Goal: Task Accomplishment & Management: Manage account settings

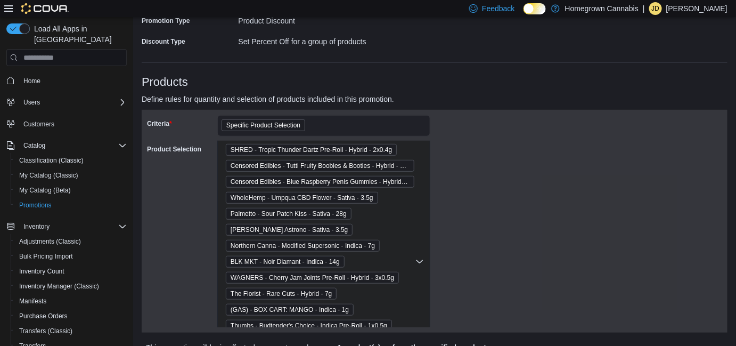
scroll to position [193, 0]
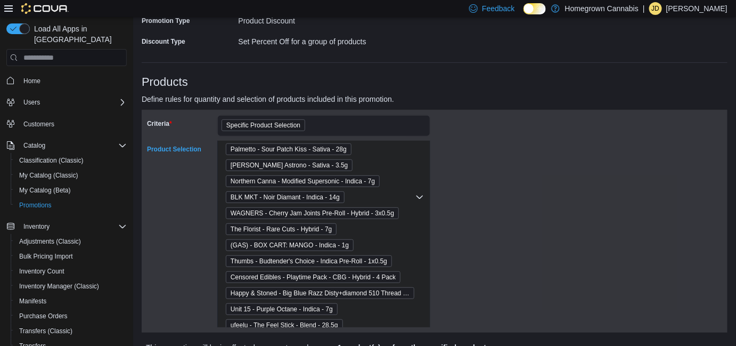
click at [312, 243] on span "(GAS) - BOX CART: MANGO - Indica - 1g" at bounding box center [290, 245] width 118 height 11
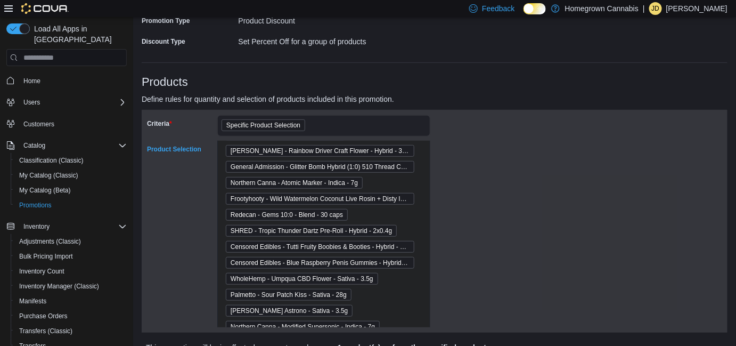
scroll to position [0, 0]
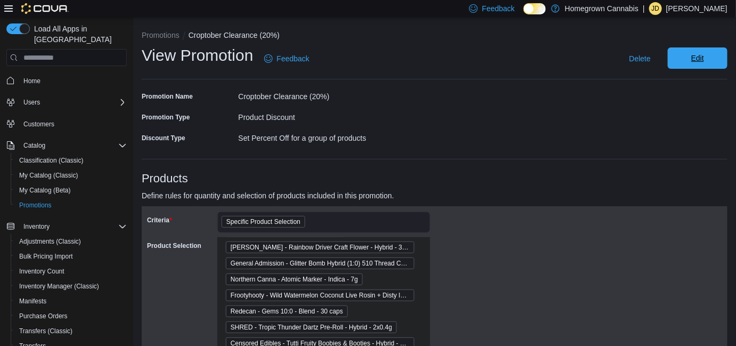
click at [717, 56] on span "Edit" at bounding box center [697, 57] width 47 height 21
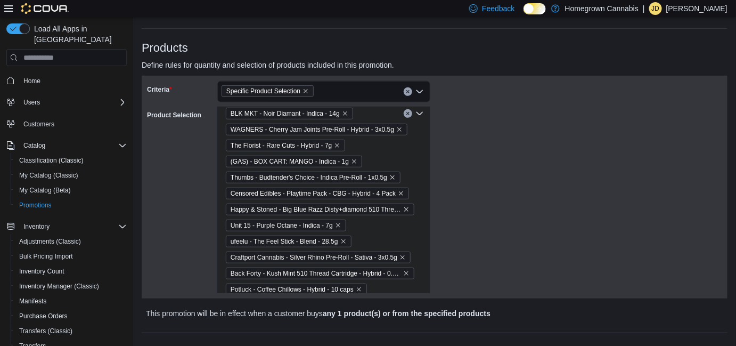
scroll to position [242, 0]
click at [354, 162] on icon "Remove (GAS) - BOX CART: MANGO - Indica - 1g from selection in this group" at bounding box center [354, 163] width 4 height 4
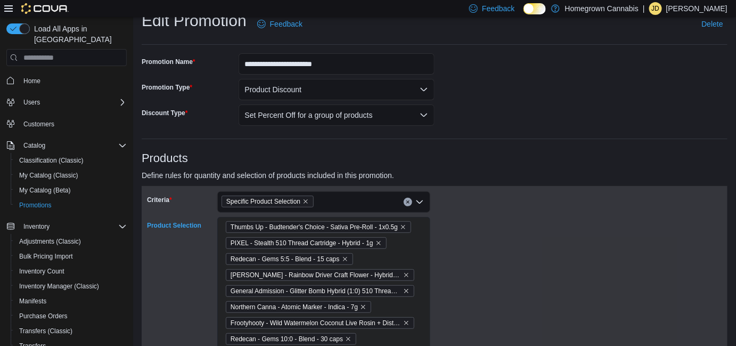
scroll to position [0, 0]
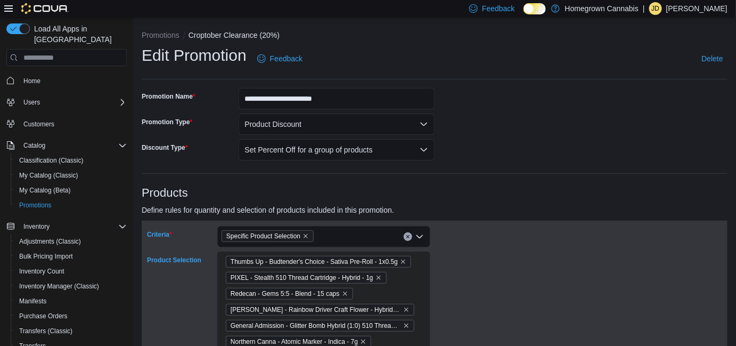
click at [332, 238] on div "Specific Product Selection" at bounding box center [323, 236] width 213 height 21
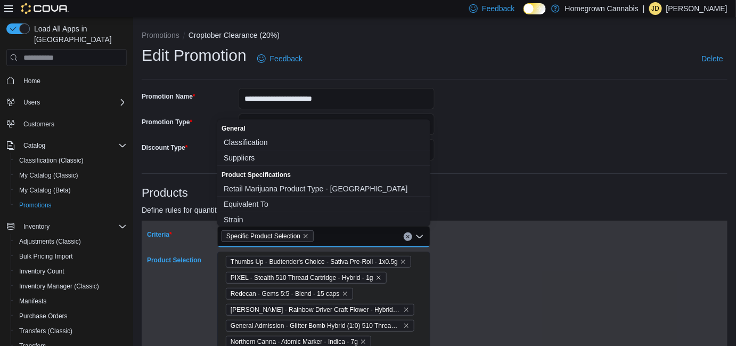
click at [271, 232] on span "Specific Product Selection" at bounding box center [263, 236] width 74 height 11
click at [272, 234] on span "Specific Product Selection" at bounding box center [263, 236] width 74 height 11
click at [359, 239] on div "Specific Product Selection Combo box. Selected. Specific Product Selection. Pre…" at bounding box center [323, 236] width 213 height 21
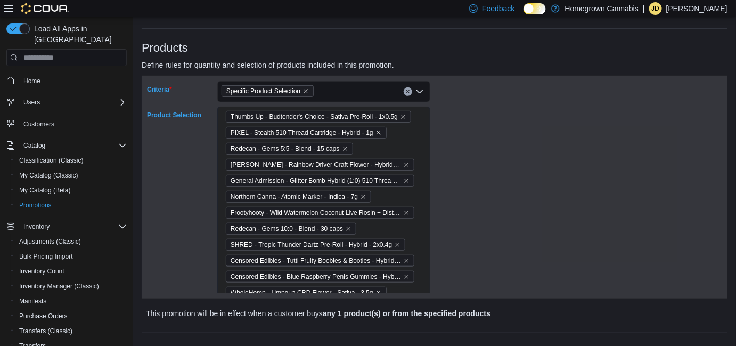
click at [479, 227] on div "Criteria Specific Product Selection Combo box. Selected. Specific Product Selec…" at bounding box center [434, 187] width 575 height 212
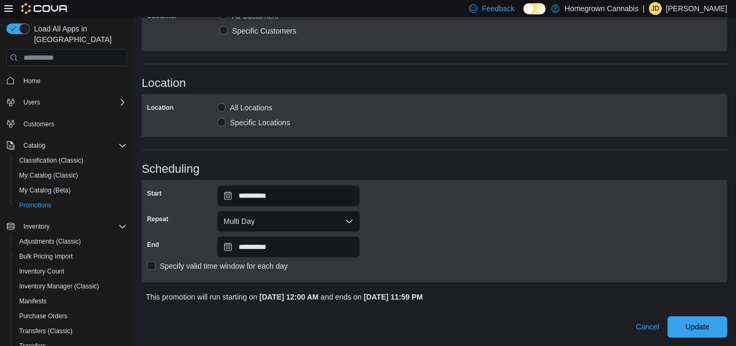
scroll to position [619, 0]
click at [709, 323] on span "Update" at bounding box center [697, 326] width 24 height 11
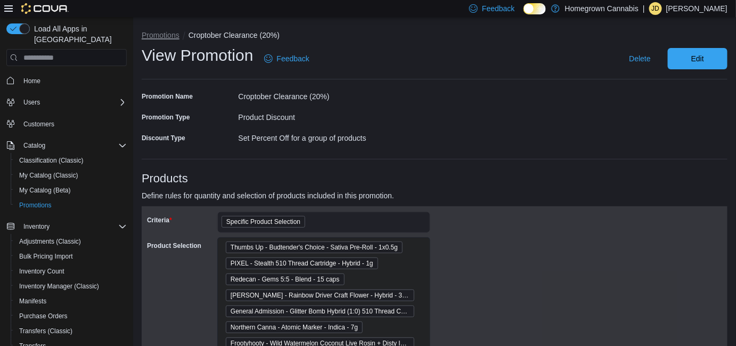
click at [172, 35] on button "Promotions" at bounding box center [161, 35] width 38 height 9
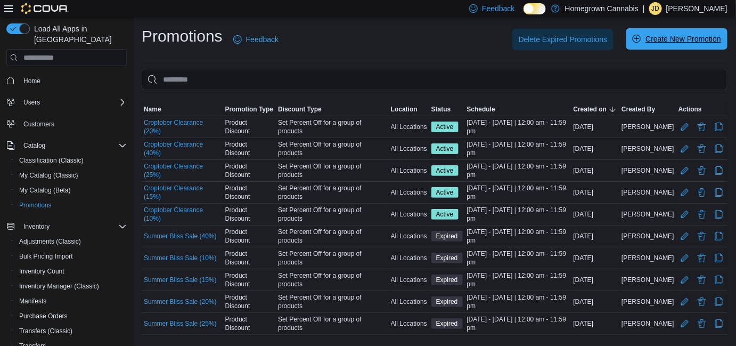
click at [707, 37] on span "Create New Promotion" at bounding box center [683, 39] width 76 height 11
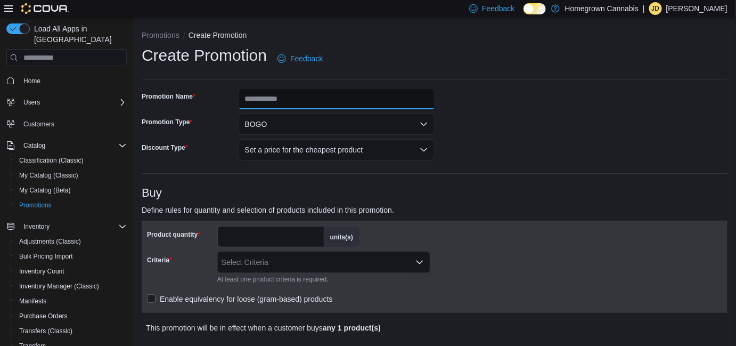
click at [323, 103] on input "Promotion Name" at bounding box center [337, 98] width 196 height 21
click at [302, 97] on input "Promotion Name" at bounding box center [337, 98] width 196 height 21
click at [307, 96] on input "Promotion Name" at bounding box center [337, 98] width 196 height 21
click at [345, 100] on input "**********" at bounding box center [337, 98] width 196 height 21
type input "**********"
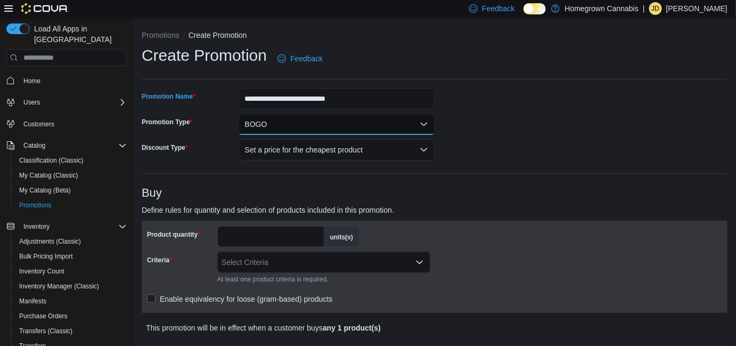
click at [343, 128] on button "BOGO" at bounding box center [337, 123] width 196 height 21
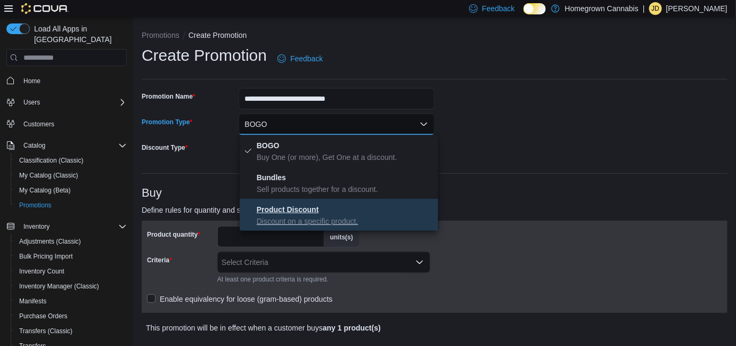
click at [326, 208] on span "Product Discount Discount on a specific product." at bounding box center [345, 214] width 177 height 23
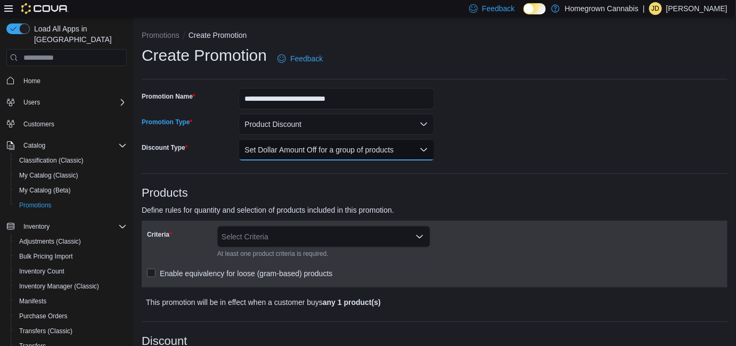
click at [301, 151] on button "Set Dollar Amount Off for a group of products" at bounding box center [337, 149] width 196 height 21
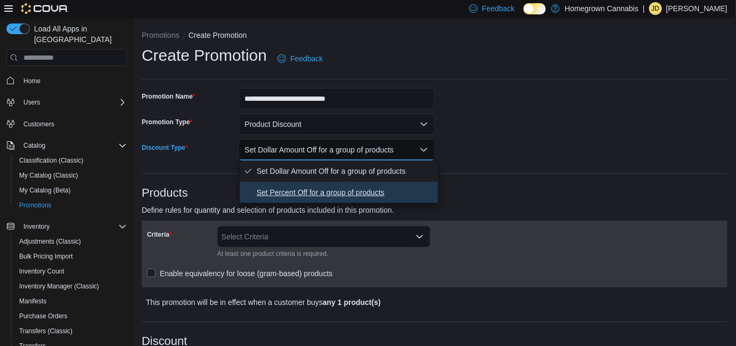
click at [301, 192] on span "Set Percent Off for a group of products" at bounding box center [345, 192] width 177 height 13
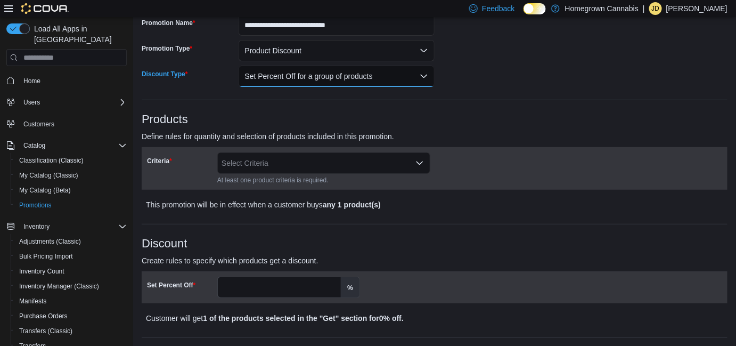
scroll to position [96, 0]
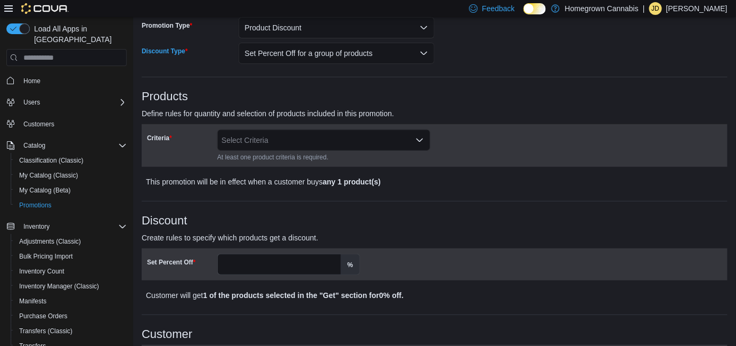
click at [291, 143] on div "Select Criteria" at bounding box center [323, 139] width 213 height 21
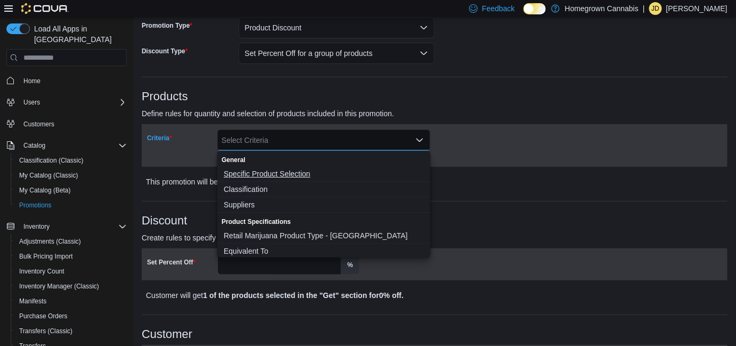
click at [286, 177] on span "Specific Product Selection" at bounding box center [324, 173] width 200 height 11
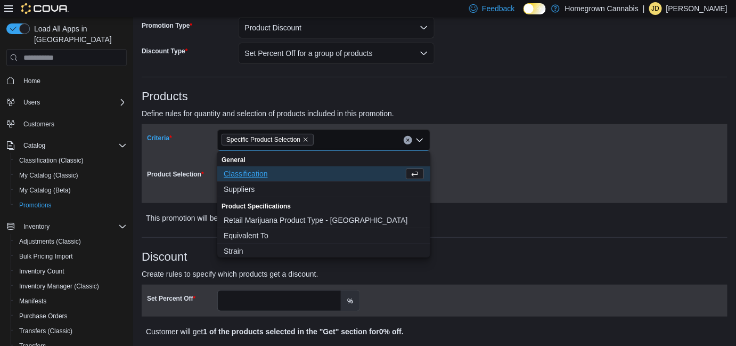
click at [540, 190] on div "Criteria Specific Product Selection Combo box. Selected. Specific Product Selec…" at bounding box center [434, 163] width 575 height 68
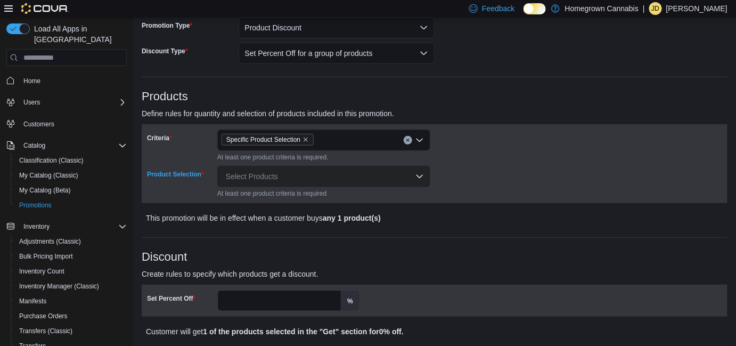
click at [329, 179] on div "Select Products" at bounding box center [323, 176] width 213 height 21
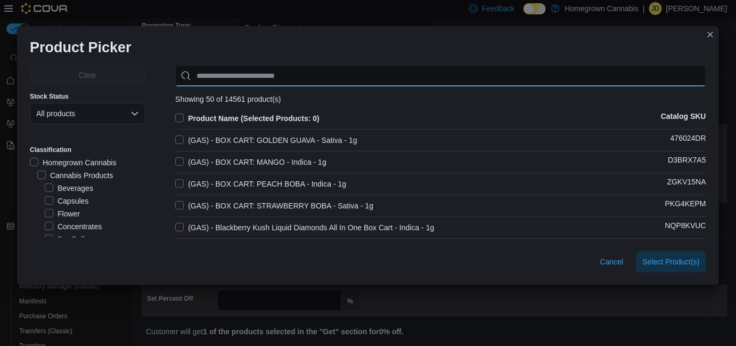
click at [280, 69] on input "Use aria labels when no actual label is in use" at bounding box center [440, 75] width 531 height 21
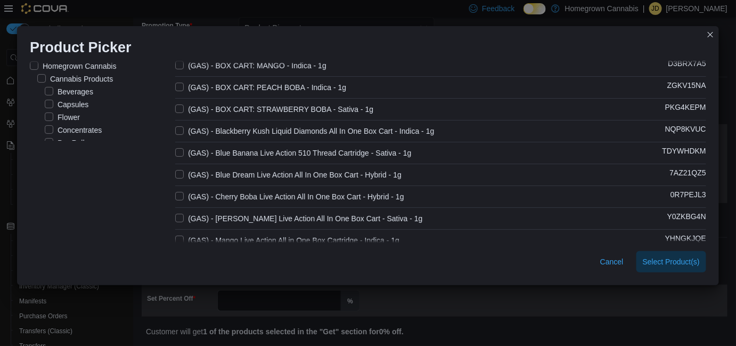
scroll to position [145, 0]
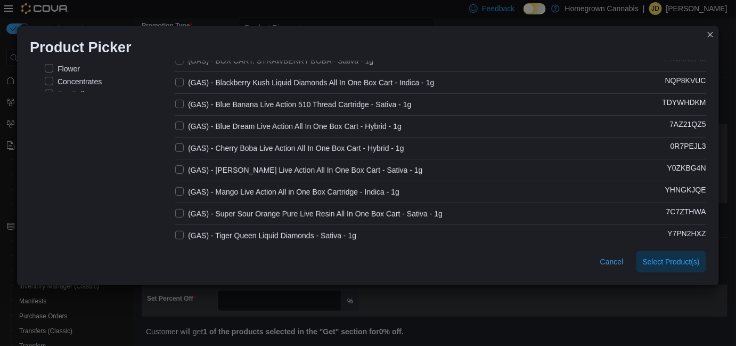
click at [175, 190] on label "(GAS) - Mango Live Action All in One Box Cartridge - Indica - 1g" at bounding box center [287, 191] width 224 height 13
click at [669, 262] on span "Select 1 Product(s)" at bounding box center [667, 261] width 63 height 11
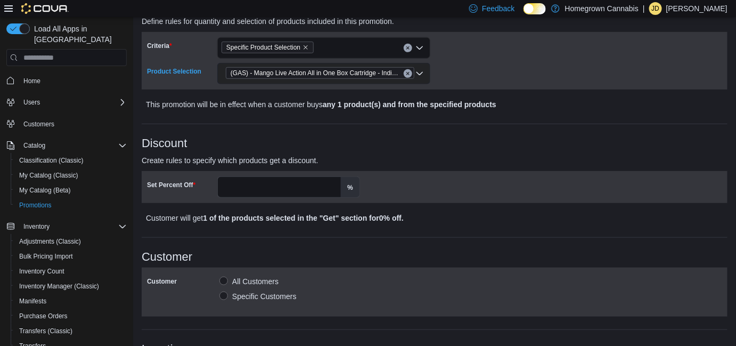
scroll to position [193, 0]
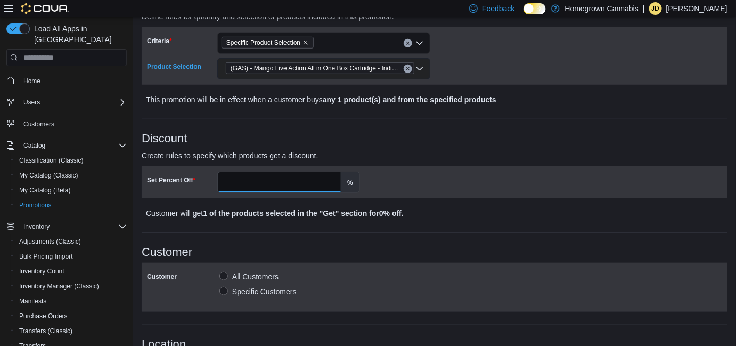
click at [264, 185] on input "Set Percent Off" at bounding box center [279, 182] width 123 height 20
type input "**"
click at [382, 241] on div "**********" at bounding box center [435, 246] width 586 height 703
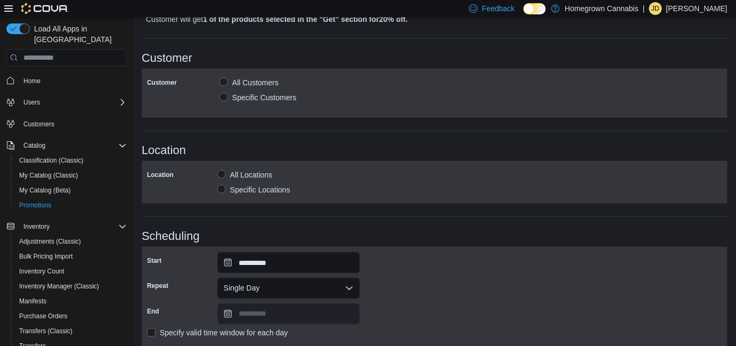
scroll to position [454, 0]
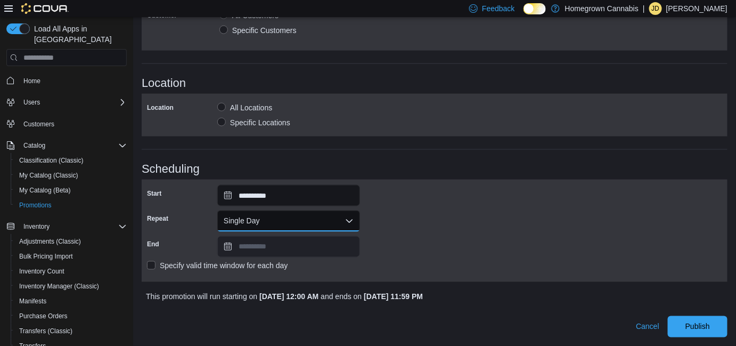
click at [282, 217] on button "Single Day" at bounding box center [288, 220] width 143 height 21
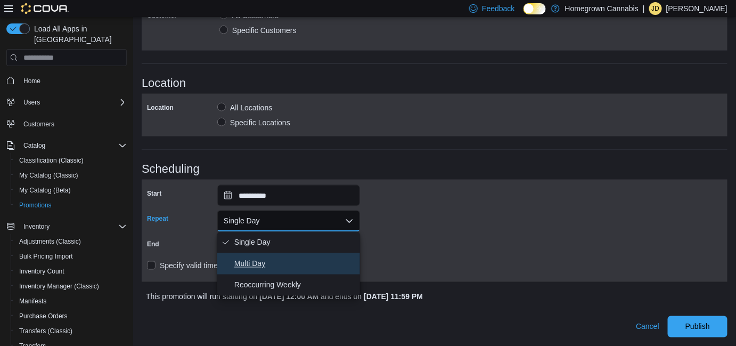
click at [251, 264] on span "Multi Day" at bounding box center [294, 263] width 121 height 13
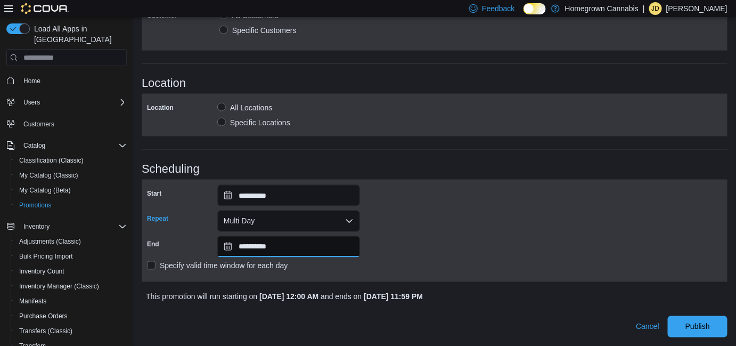
click at [264, 244] on input "**********" at bounding box center [288, 246] width 143 height 21
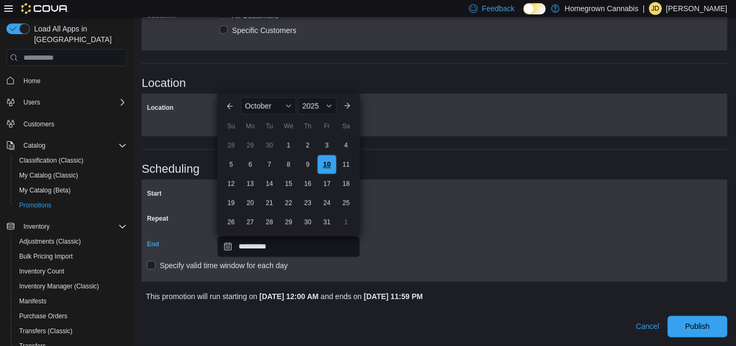
click at [324, 164] on div "10" at bounding box center [326, 164] width 19 height 19
click at [291, 249] on input "**********" at bounding box center [288, 246] width 143 height 21
click at [350, 104] on button "Next month" at bounding box center [347, 105] width 17 height 17
click at [252, 146] on div "3" at bounding box center [250, 145] width 19 height 19
type input "**********"
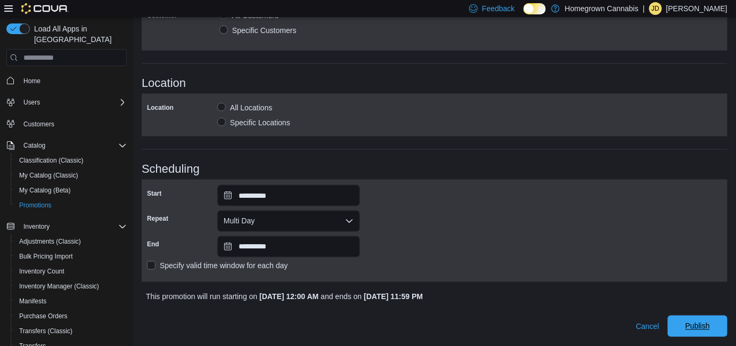
click at [707, 327] on span "Publish" at bounding box center [697, 326] width 24 height 11
click at [644, 295] on div "This promotion will run starting on October 10, 2025 12:00 AM and ends on Novem…" at bounding box center [434, 296] width 577 height 13
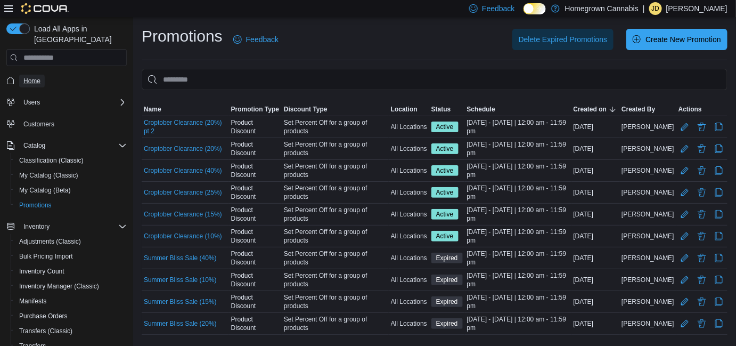
click at [32, 75] on span "Home" at bounding box center [31, 81] width 17 height 13
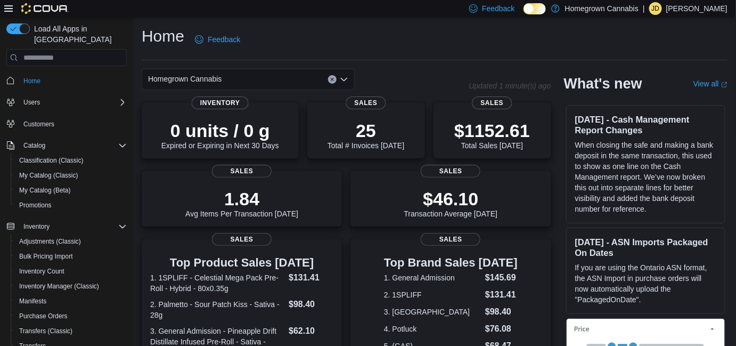
click at [374, 35] on div "Home Feedback" at bounding box center [435, 40] width 586 height 28
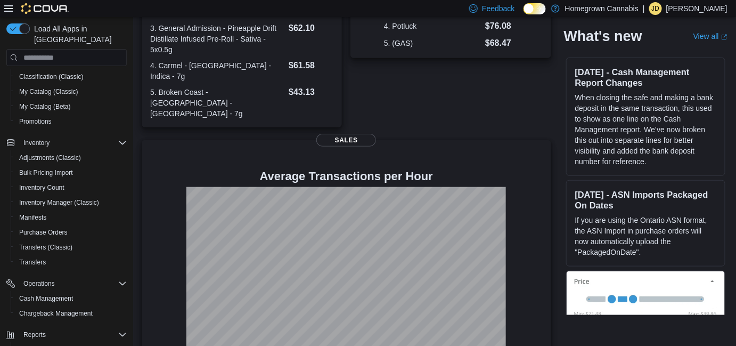
scroll to position [159, 0]
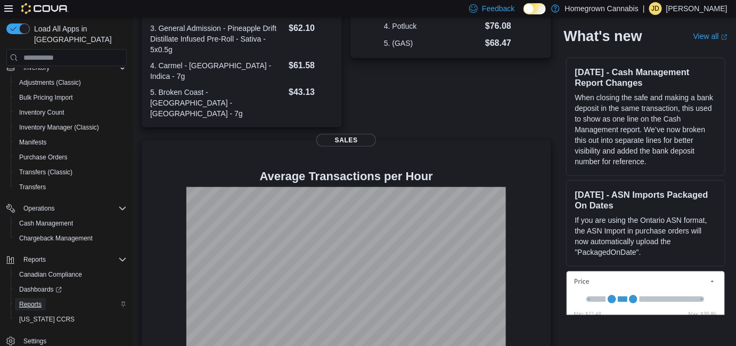
click at [30, 300] on span "Reports" at bounding box center [30, 304] width 22 height 9
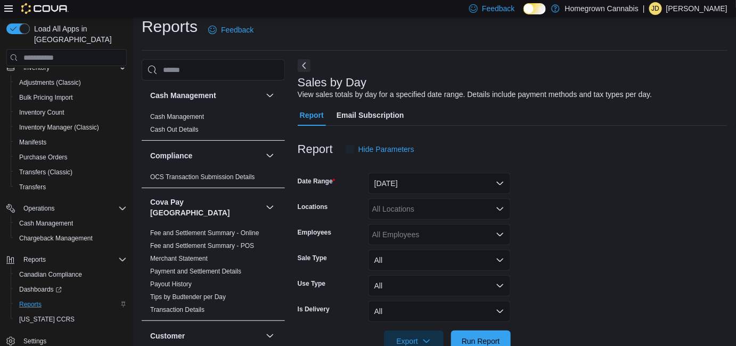
scroll to position [24, 0]
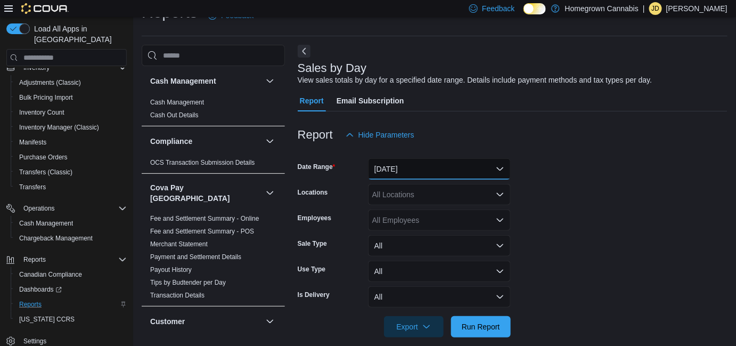
click at [447, 165] on button "Yesterday" at bounding box center [439, 168] width 143 height 21
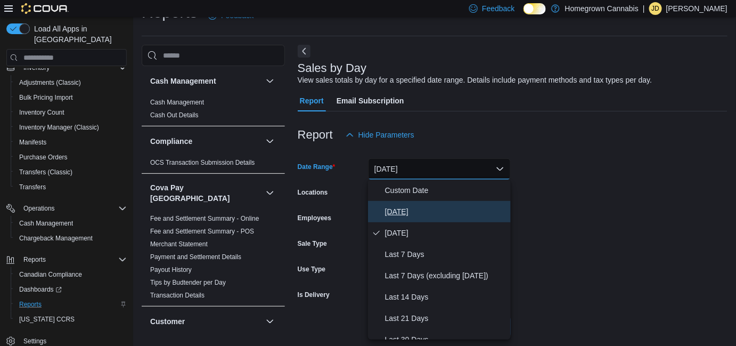
click at [433, 211] on span "Today" at bounding box center [445, 211] width 121 height 13
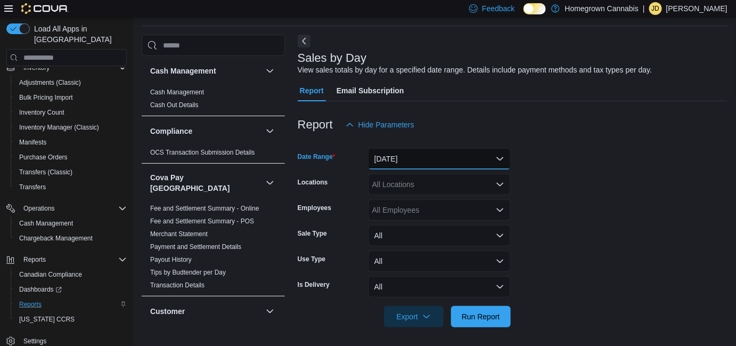
scroll to position [37, 0]
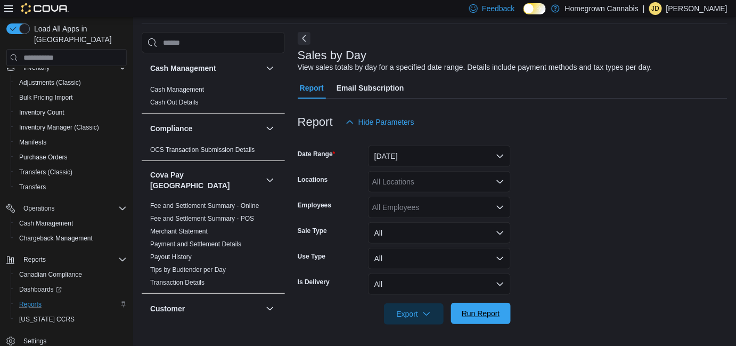
click at [474, 319] on span "Run Report" at bounding box center [480, 312] width 47 height 21
click at [419, 316] on span "Export" at bounding box center [413, 312] width 47 height 21
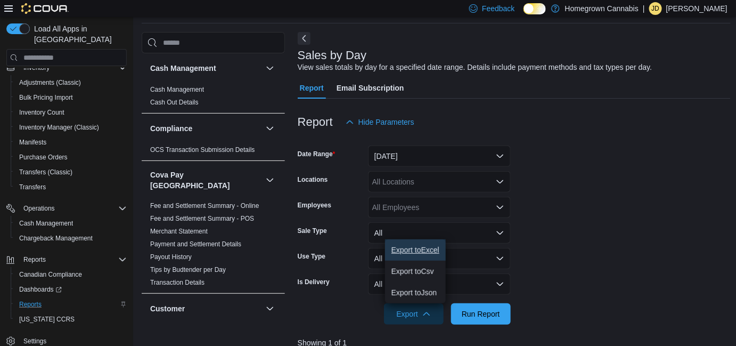
click at [426, 247] on span "Export to Excel" at bounding box center [415, 249] width 48 height 9
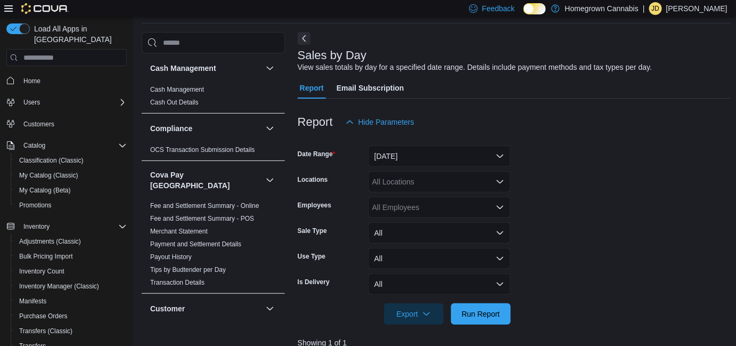
click at [26, 70] on div "Home" at bounding box center [66, 80] width 120 height 20
click at [28, 77] on span "Home" at bounding box center [31, 81] width 17 height 9
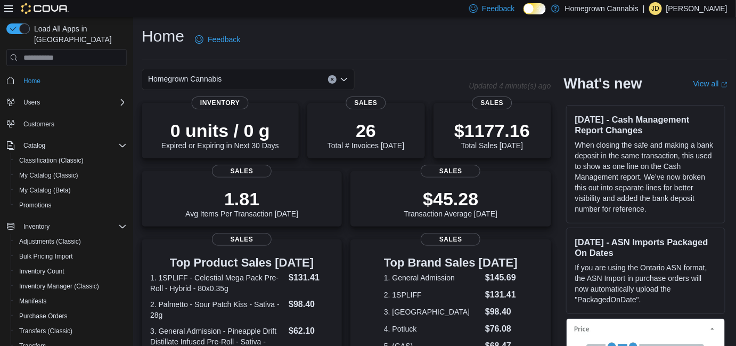
click at [197, 70] on div "Homegrown Cannabis" at bounding box center [248, 79] width 213 height 21
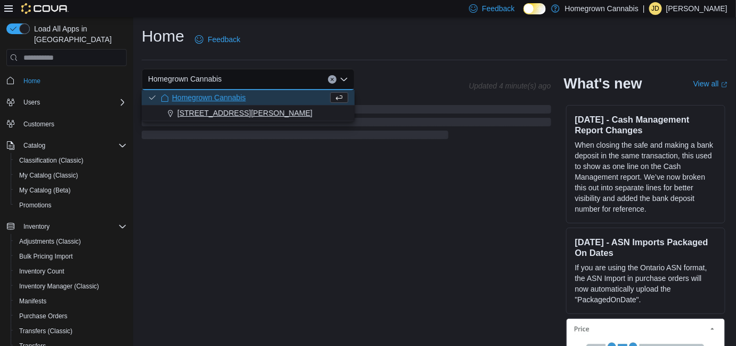
click at [190, 111] on span "173 Christina St N" at bounding box center [244, 113] width 135 height 11
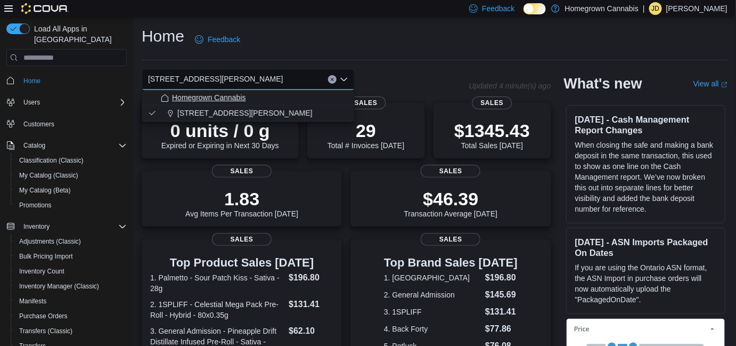
click at [289, 96] on div "Homegrown Cannabis" at bounding box center [254, 97] width 187 height 11
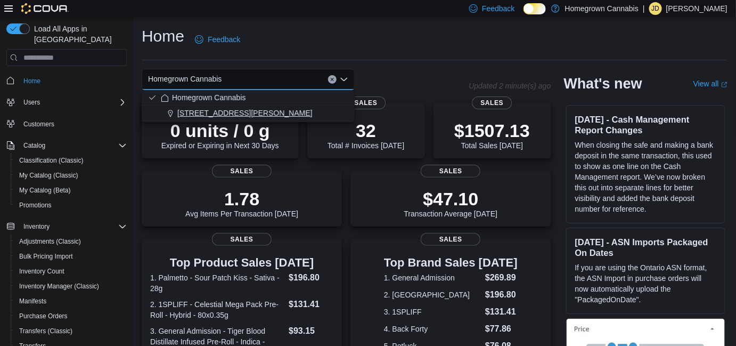
click at [264, 108] on div "173 Christina St N" at bounding box center [254, 113] width 187 height 11
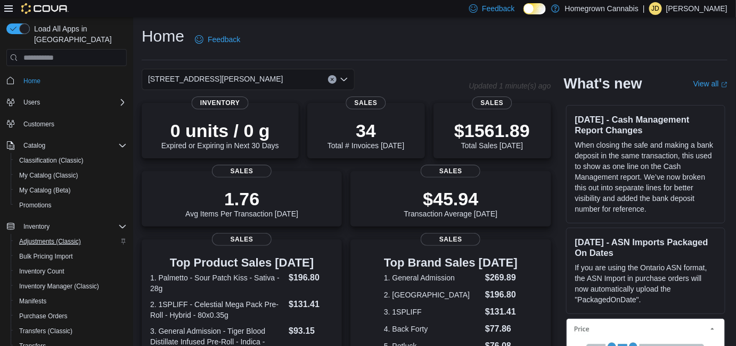
scroll to position [159, 0]
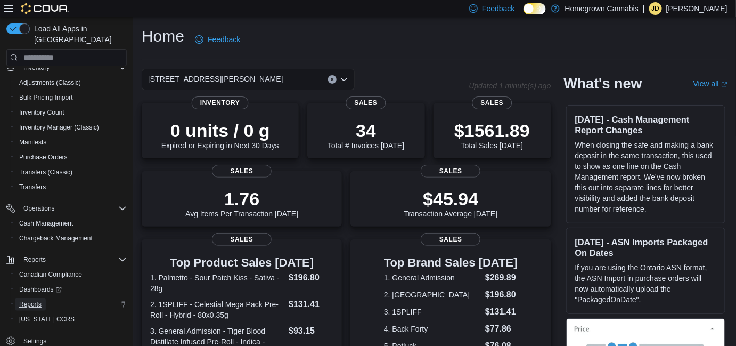
click at [44, 298] on link "Reports" at bounding box center [30, 304] width 31 height 13
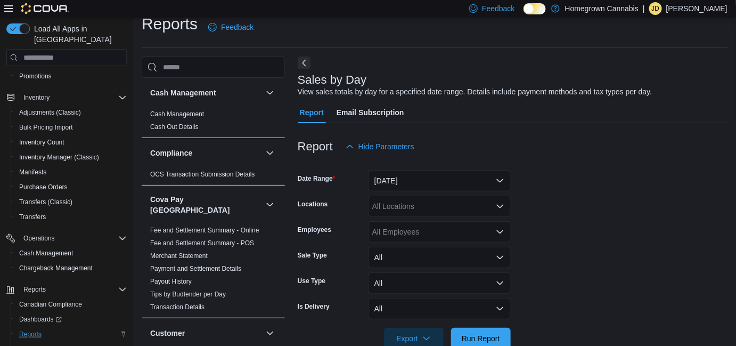
scroll to position [24, 0]
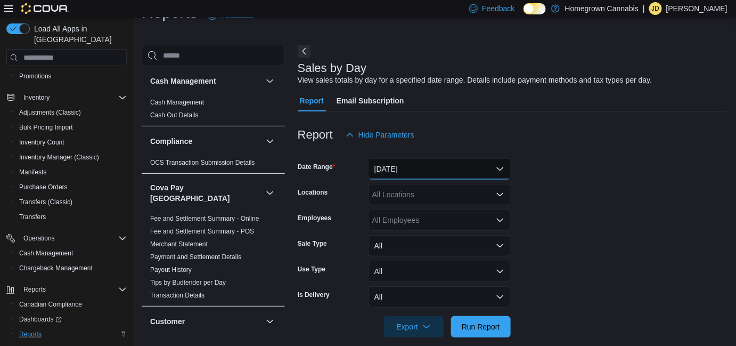
click at [415, 171] on button "Yesterday" at bounding box center [439, 168] width 143 height 21
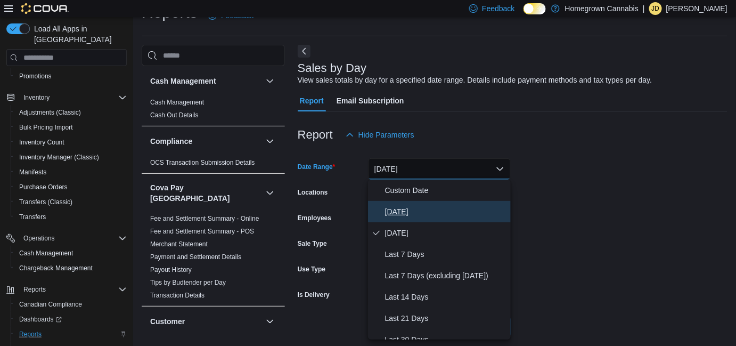
click at [413, 215] on span "Today" at bounding box center [445, 211] width 121 height 13
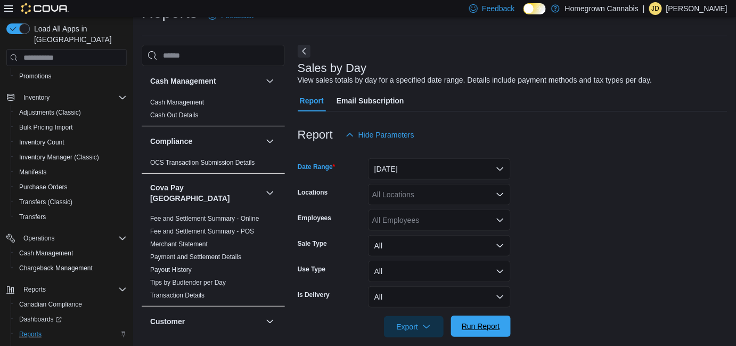
click at [471, 323] on span "Run Report" at bounding box center [481, 326] width 38 height 11
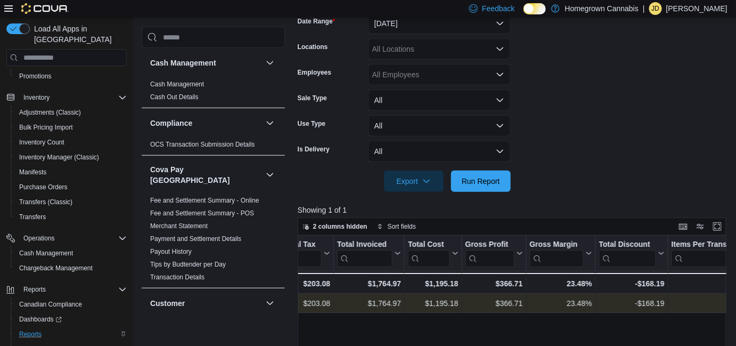
scroll to position [0, 478]
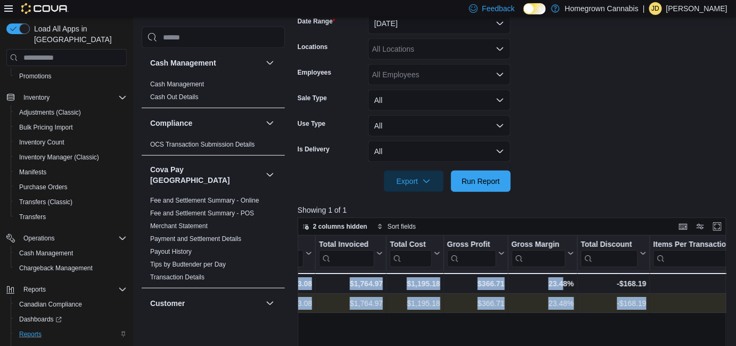
drag, startPoint x: 480, startPoint y: 305, endPoint x: 564, endPoint y: 321, distance: 85.6
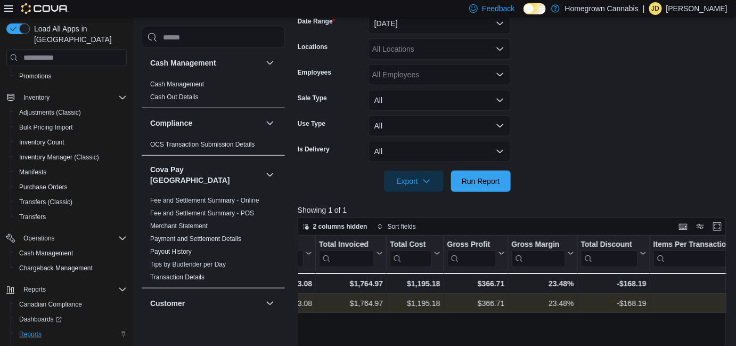
click at [551, 195] on div at bounding box center [514, 198] width 433 height 13
click at [423, 187] on span "Export" at bounding box center [413, 180] width 47 height 21
click at [423, 198] on span "Export to Excel" at bounding box center [415, 202] width 48 height 9
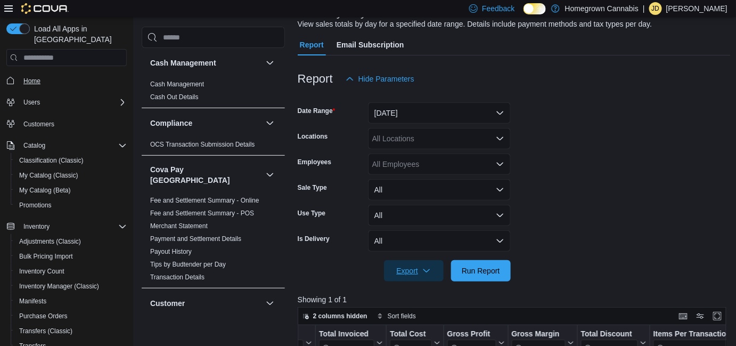
scroll to position [0, 0]
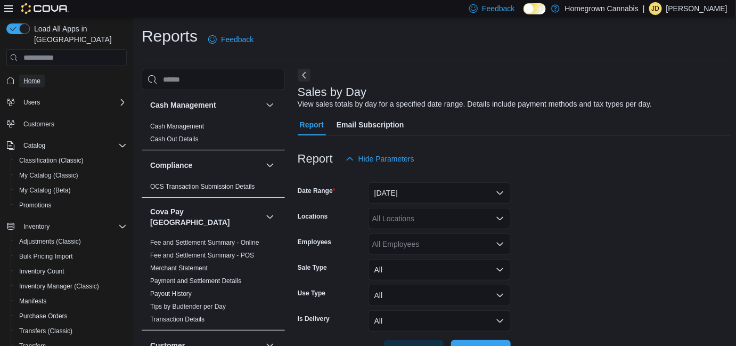
click at [28, 77] on span "Home" at bounding box center [31, 81] width 17 height 9
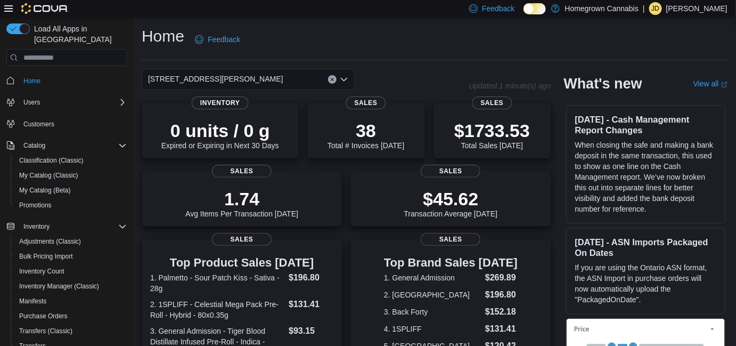
click at [282, 75] on div "173 Christina St N" at bounding box center [248, 79] width 213 height 21
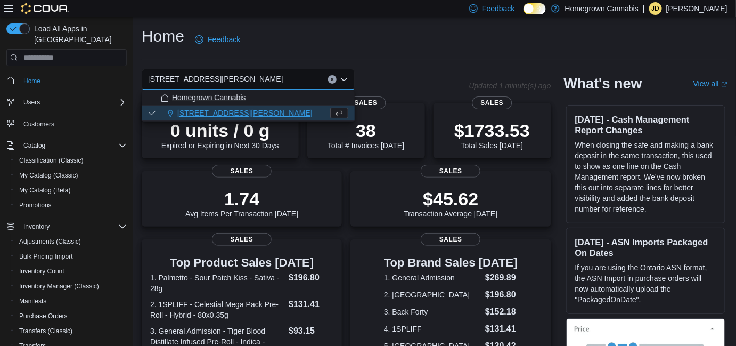
click at [252, 97] on div "Homegrown Cannabis" at bounding box center [254, 97] width 187 height 11
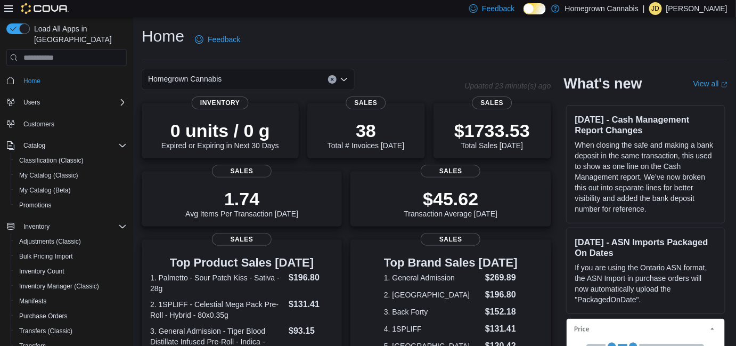
drag, startPoint x: 260, startPoint y: 82, endPoint x: 260, endPoint y: 88, distance: 5.9
click at [260, 82] on div "Homegrown Cannabis" at bounding box center [248, 79] width 213 height 21
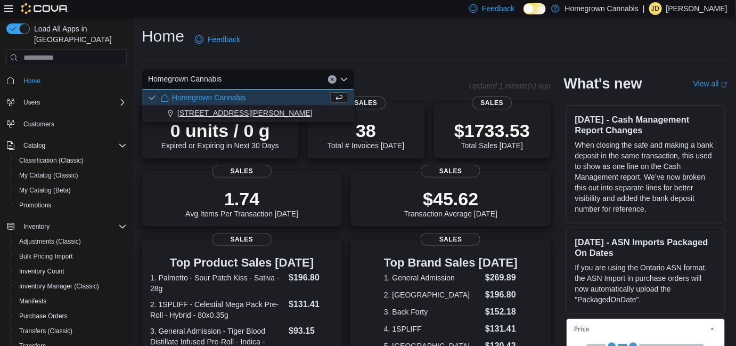
click at [257, 114] on div "173 Christina St N" at bounding box center [254, 113] width 187 height 11
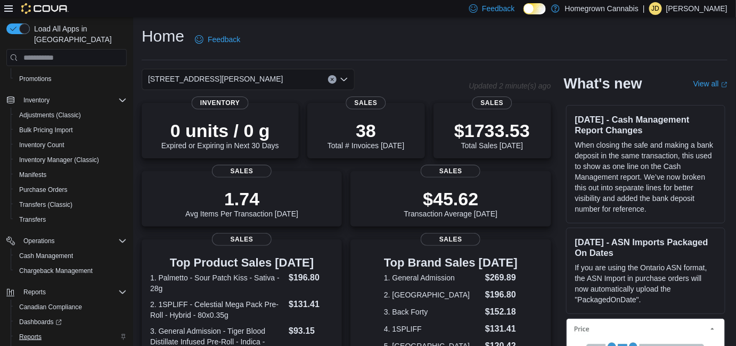
scroll to position [159, 0]
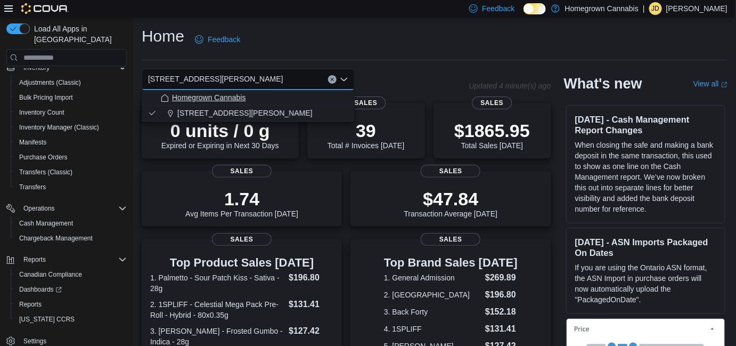
click at [222, 97] on span "Homegrown Cannabis" at bounding box center [209, 97] width 74 height 11
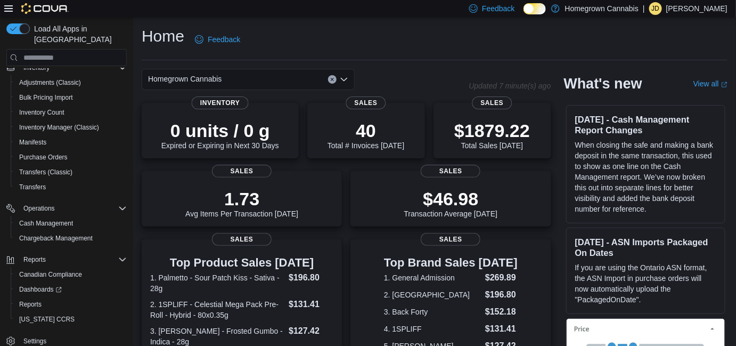
click at [223, 84] on div "Homegrown Cannabis Combo box. Selected. Homegrown Cannabis. Press Backspace to …" at bounding box center [248, 79] width 213 height 21
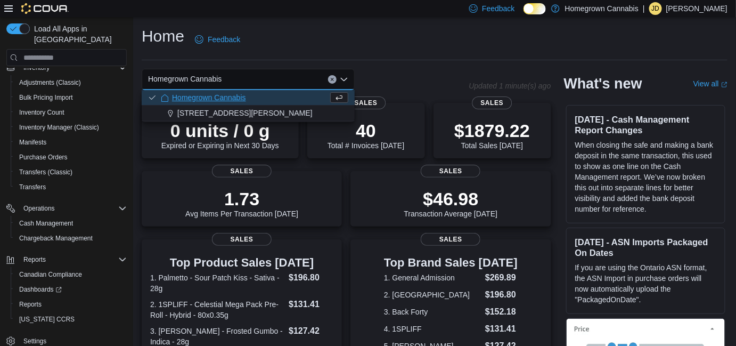
click at [427, 62] on div "Home Feedback Homegrown Cannabis Combo box. Selected. Homegrown Cannabis. Press…" at bounding box center [434, 336] width 603 height 638
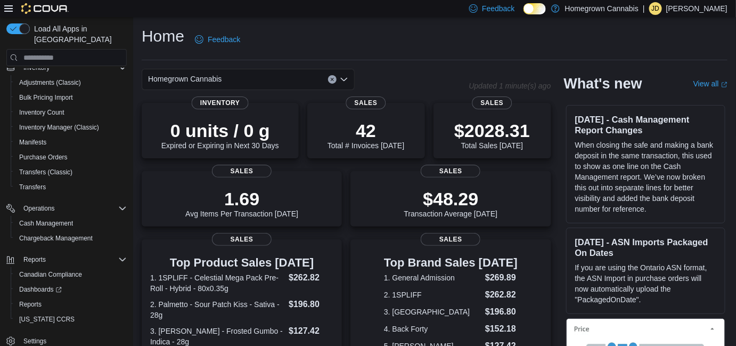
click at [217, 79] on span "Homegrown Cannabis" at bounding box center [185, 78] width 74 height 13
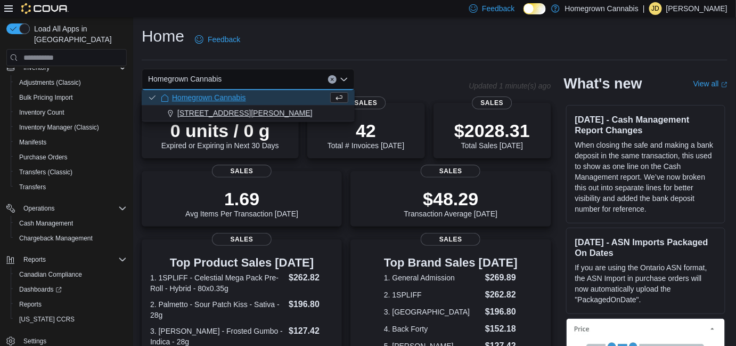
click at [218, 108] on span "173 Christina St N" at bounding box center [244, 113] width 135 height 11
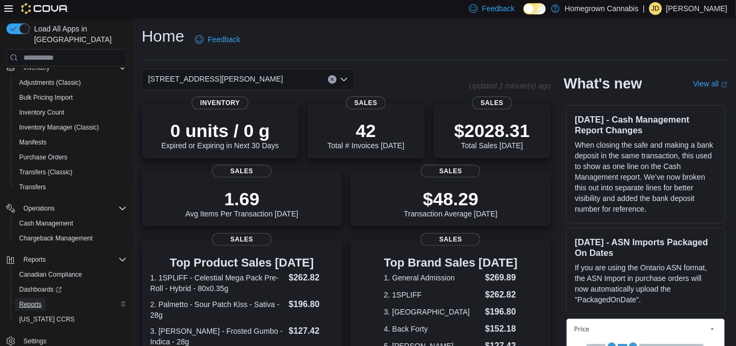
click at [40, 298] on span "Reports" at bounding box center [30, 304] width 22 height 13
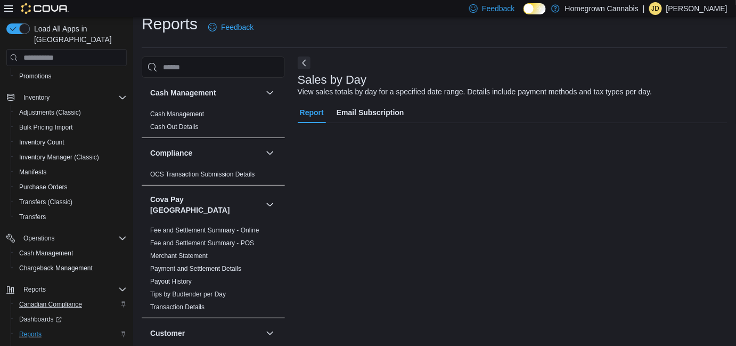
scroll to position [24, 0]
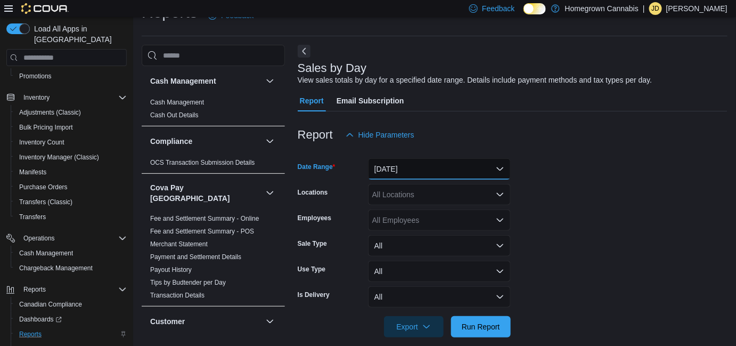
click at [436, 174] on button "Yesterday" at bounding box center [439, 168] width 143 height 21
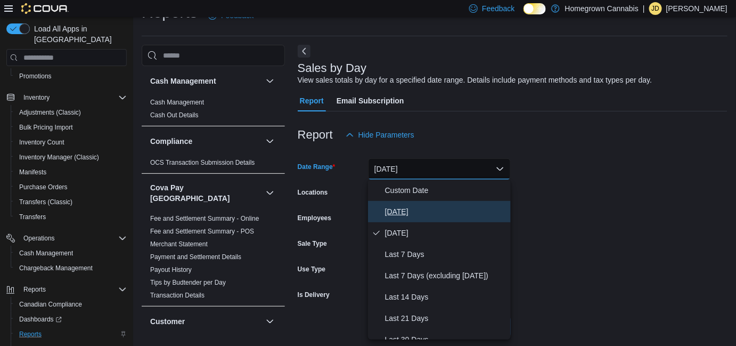
click at [424, 214] on span "Today" at bounding box center [445, 211] width 121 height 13
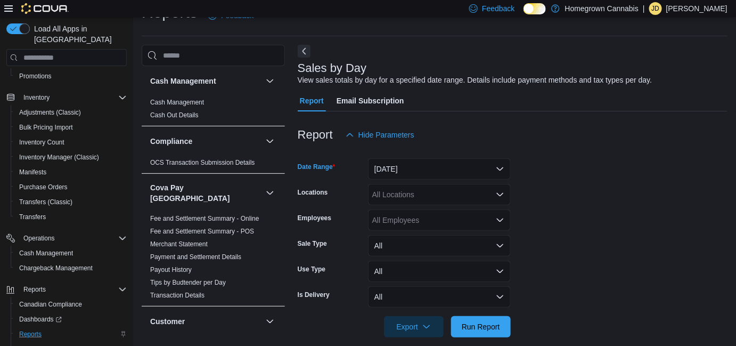
click at [480, 339] on div at bounding box center [513, 343] width 430 height 13
click at [480, 334] on span "Run Report" at bounding box center [480, 325] width 47 height 21
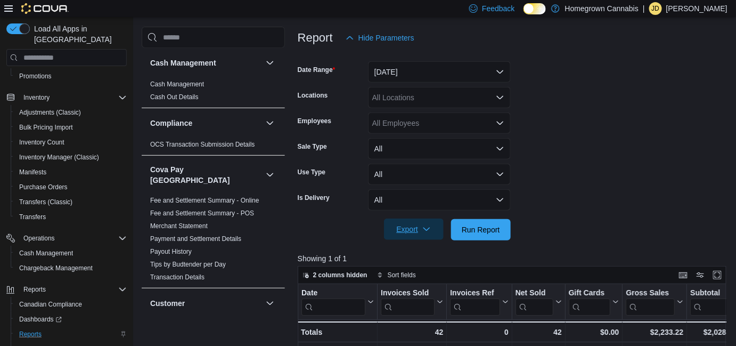
click at [430, 235] on span "Export" at bounding box center [413, 228] width 47 height 21
click at [429, 234] on span "Export" at bounding box center [413, 228] width 47 height 21
click at [428, 231] on icon "button" at bounding box center [426, 229] width 9 height 9
click at [429, 247] on span "Export to Excel" at bounding box center [415, 251] width 48 height 9
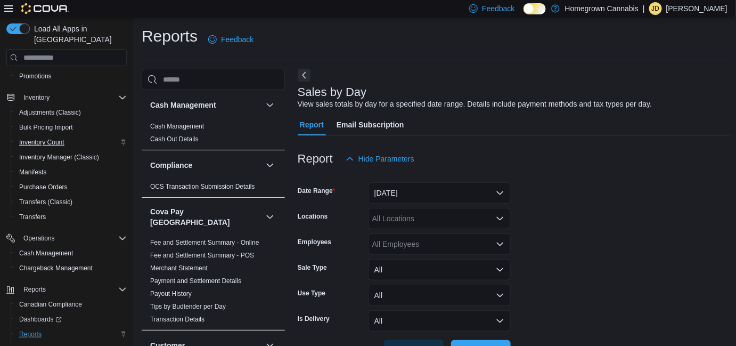
scroll to position [0, 0]
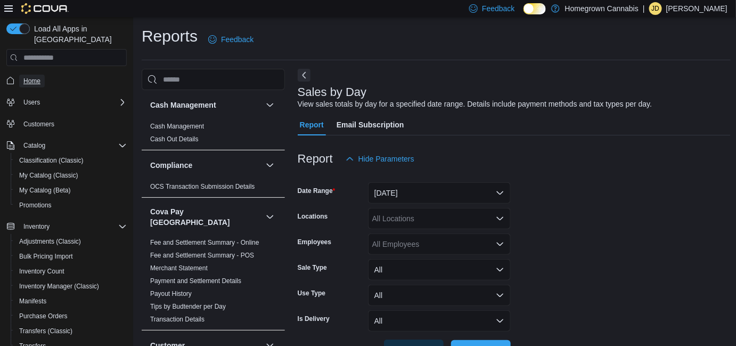
click at [27, 77] on span "Home" at bounding box center [31, 81] width 17 height 9
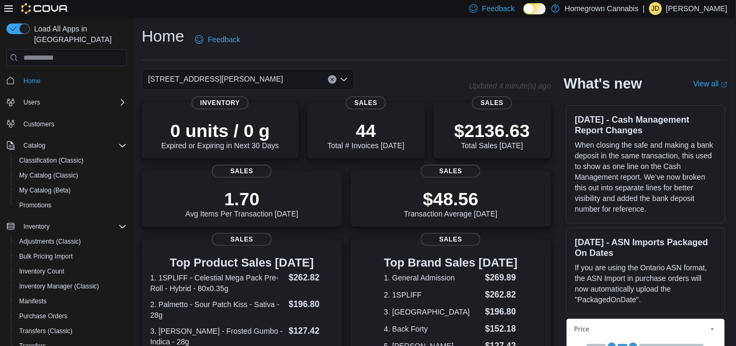
click at [163, 75] on span "173 Christina St N" at bounding box center [215, 78] width 135 height 13
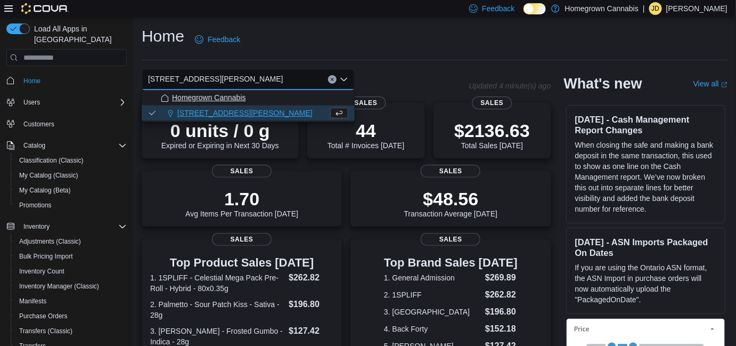
click at [182, 102] on span "Homegrown Cannabis" at bounding box center [209, 97] width 74 height 11
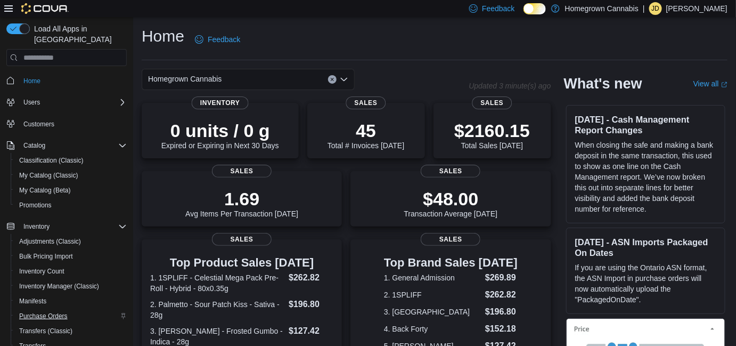
scroll to position [159, 0]
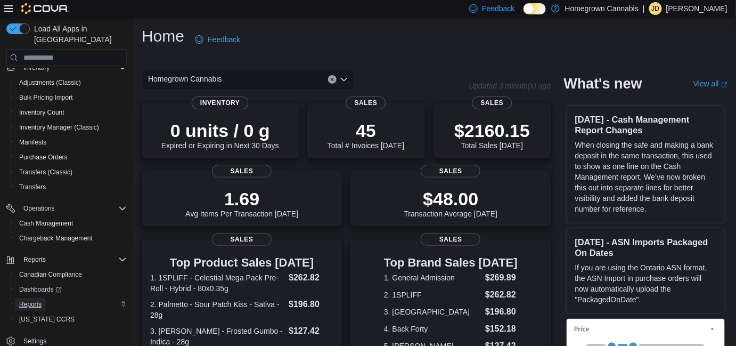
click at [42, 298] on link "Reports" at bounding box center [30, 304] width 31 height 13
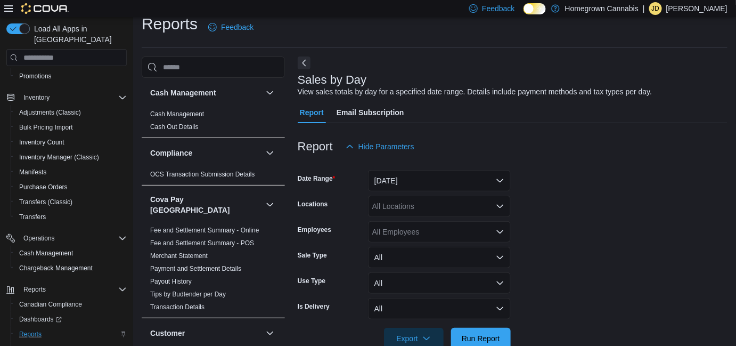
scroll to position [24, 0]
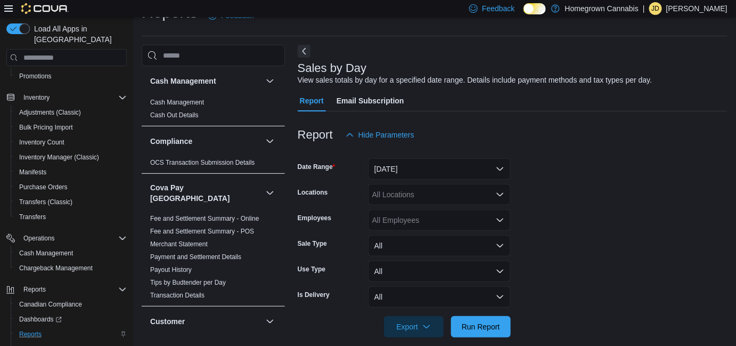
click at [447, 155] on div at bounding box center [513, 151] width 430 height 13
click at [445, 159] on button "Yesterday" at bounding box center [439, 168] width 143 height 21
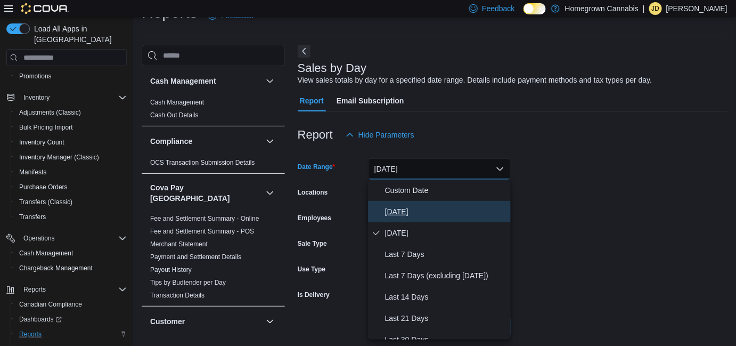
drag, startPoint x: 431, startPoint y: 207, endPoint x: 431, endPoint y: 215, distance: 7.5
click at [431, 207] on span "Today" at bounding box center [445, 211] width 121 height 13
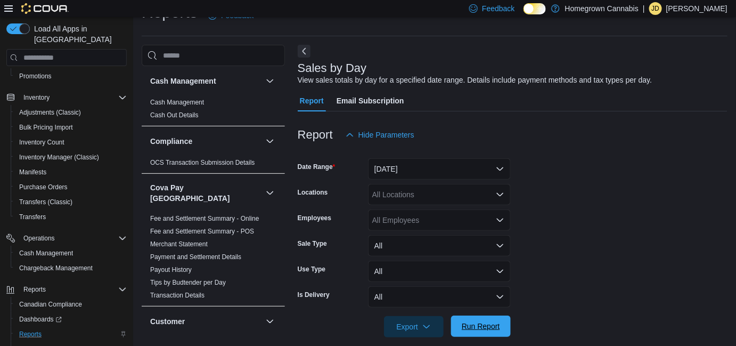
click at [489, 332] on span "Run Report" at bounding box center [480, 325] width 47 height 21
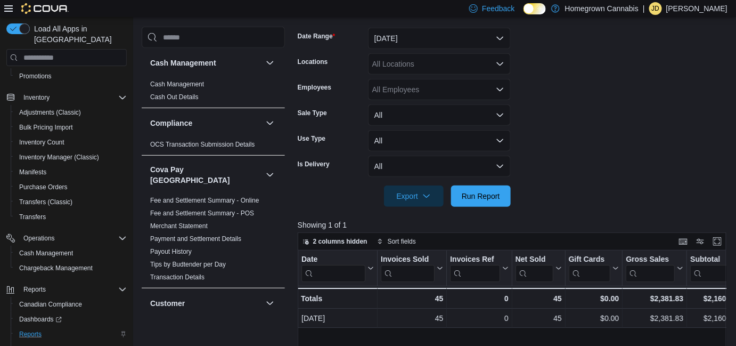
scroll to position [218, 0]
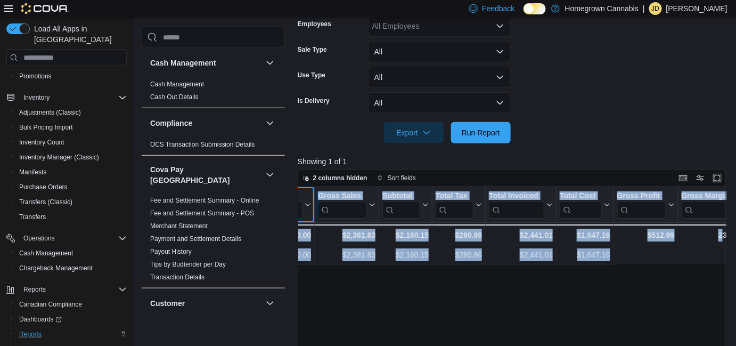
drag, startPoint x: 570, startPoint y: 221, endPoint x: 723, endPoint y: 252, distance: 156.5
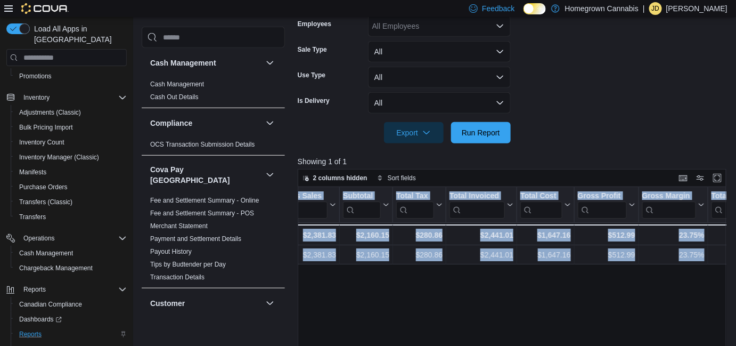
click at [626, 295] on div "Date Click to view column header actions Invoices Sold Click to view column hea…" at bounding box center [514, 316] width 433 height 259
click at [657, 274] on div "Date Click to view column header actions Invoices Sold Click to view column hea…" at bounding box center [514, 316] width 433 height 259
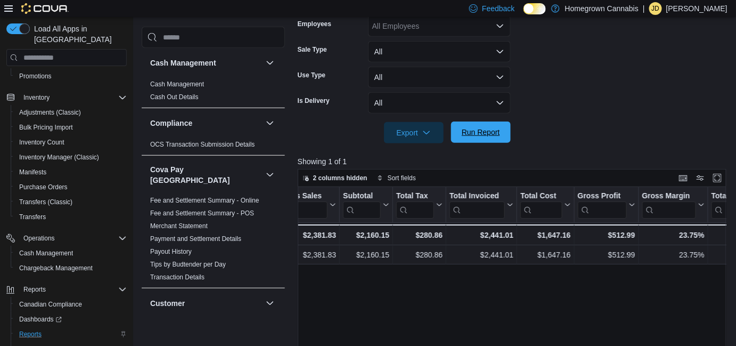
click at [494, 134] on span "Run Report" at bounding box center [481, 132] width 38 height 11
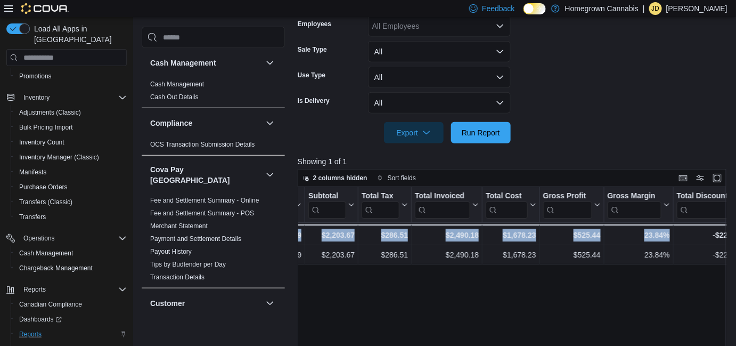
scroll to position [0, 405]
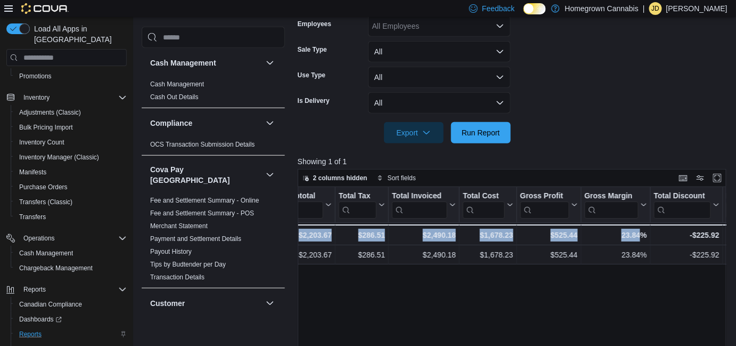
drag, startPoint x: 549, startPoint y: 244, endPoint x: 640, endPoint y: 243, distance: 91.1
click at [640, 243] on div "Totals - Date, column 1, row 2 47 - Invoices Sold, column 2, row 2 0 - Invoices…" at bounding box center [611, 234] width 1437 height 21
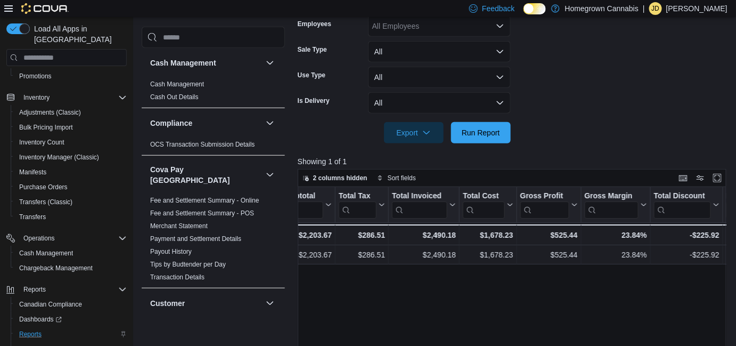
click at [626, 146] on div at bounding box center [514, 149] width 433 height 13
click at [470, 122] on div "Export Run Report" at bounding box center [404, 132] width 213 height 21
click at [470, 125] on span "Run Report" at bounding box center [480, 131] width 47 height 21
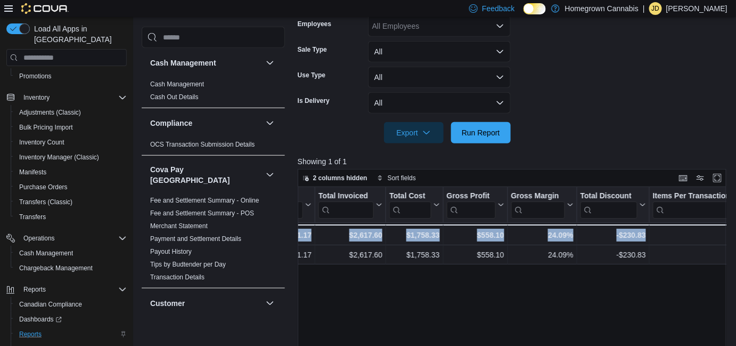
scroll to position [0, 487]
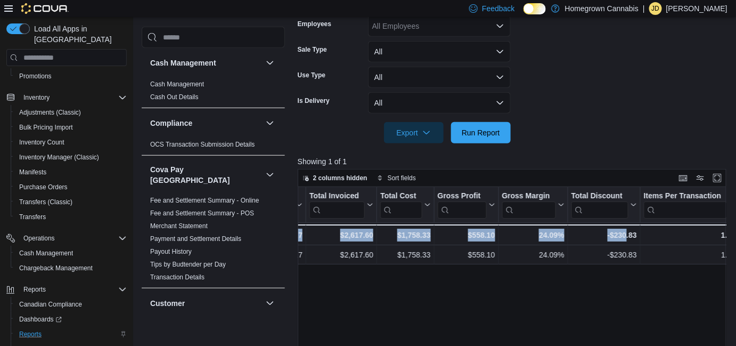
drag, startPoint x: 524, startPoint y: 307, endPoint x: 626, endPoint y: 297, distance: 102.8
click at [626, 297] on div "Date Click to view column header actions Invoices Sold Click to view column hea…" at bounding box center [514, 316] width 433 height 259
click at [440, 270] on div "Date Click to view column header actions Invoices Sold Click to view column hea…" at bounding box center [514, 316] width 433 height 259
click at [459, 266] on div "Date Click to view column header actions Invoices Sold Click to view column hea…" at bounding box center [514, 316] width 433 height 259
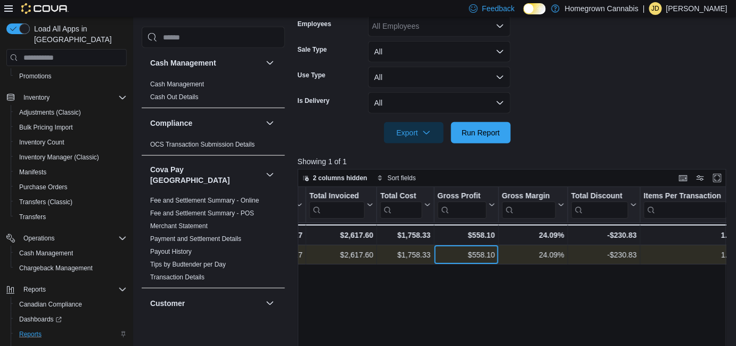
click at [454, 254] on div "$558.10" at bounding box center [467, 255] width 58 height 13
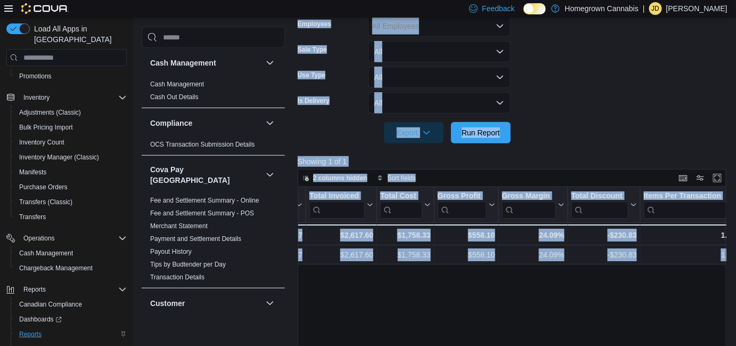
scroll to position [0, 0]
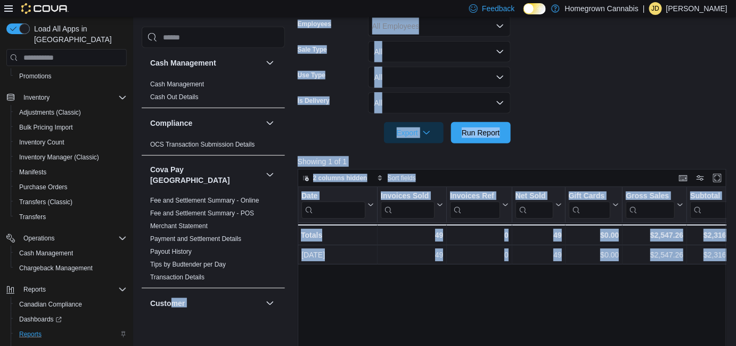
drag, startPoint x: 646, startPoint y: 317, endPoint x: 223, endPoint y: 285, distance: 424.6
click at [204, 285] on div "Cash Management Cash Management Cash Out Details Compliance OCS Transaction Sub…" at bounding box center [436, 148] width 589 height 594
click at [421, 285] on div "Date Click to view column header actions Invoices Sold Click to view column hea…" at bounding box center [514, 316] width 433 height 259
click at [422, 285] on div "Date Click to view column header actions Invoices Sold Click to view column hea…" at bounding box center [514, 316] width 433 height 259
click at [444, 280] on div "Date Click to view column header actions Invoices Sold Click to view column hea…" at bounding box center [514, 316] width 433 height 259
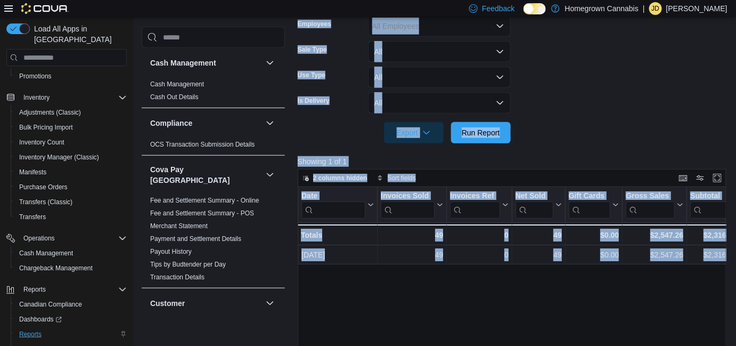
click at [382, 272] on div "Date Click to view column header actions Invoices Sold Click to view column hea…" at bounding box center [514, 316] width 433 height 259
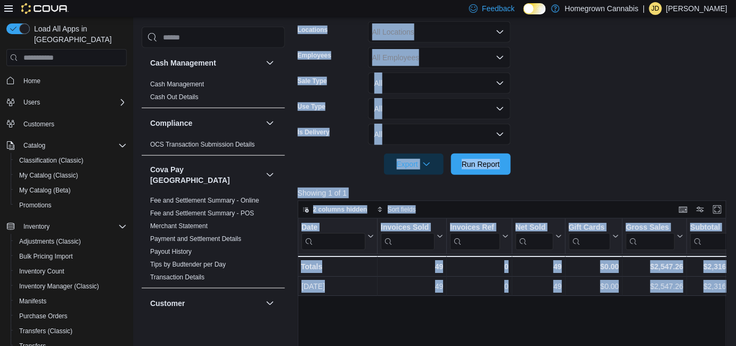
scroll to position [169, 0]
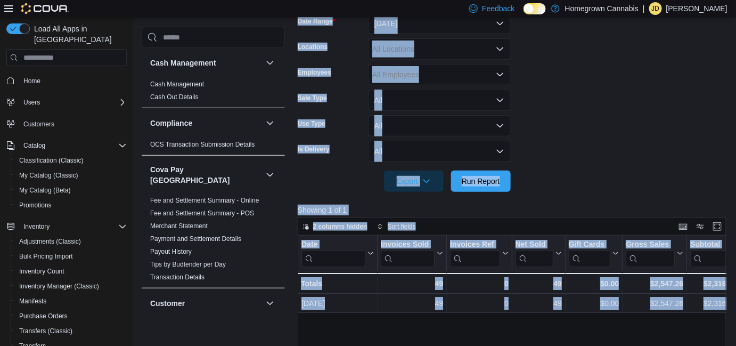
click at [30, 70] on div "Home" at bounding box center [66, 80] width 120 height 20
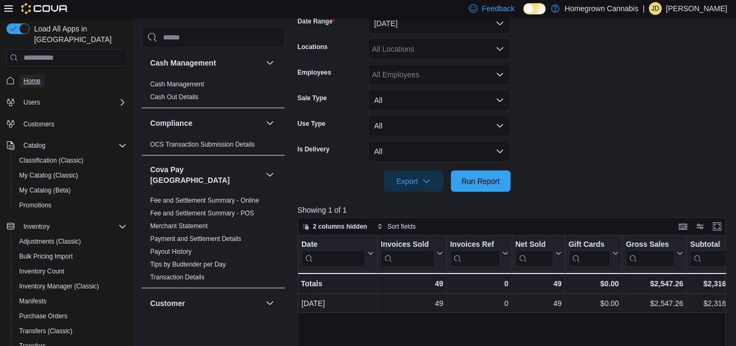
click at [31, 77] on span "Home" at bounding box center [31, 81] width 17 height 9
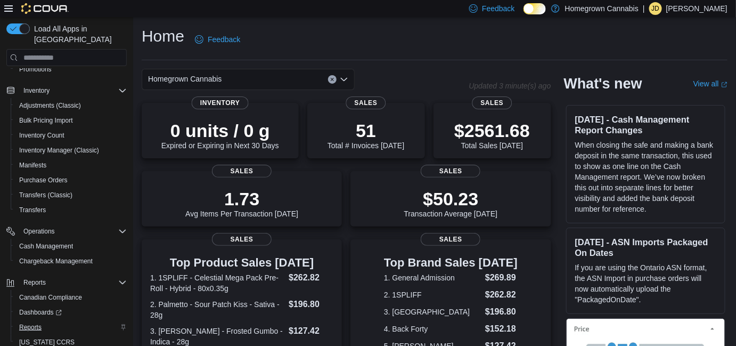
scroll to position [159, 0]
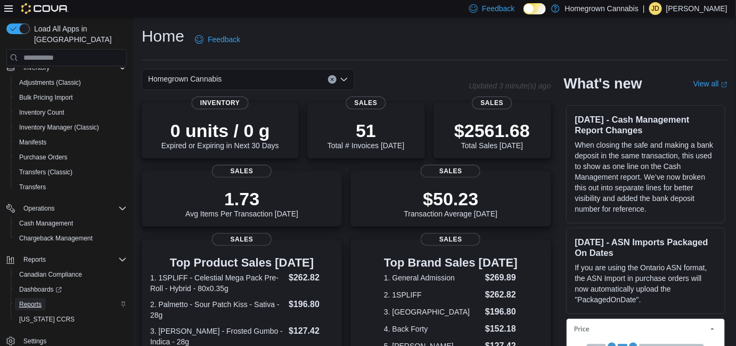
click at [37, 300] on span "Reports" at bounding box center [30, 304] width 22 height 9
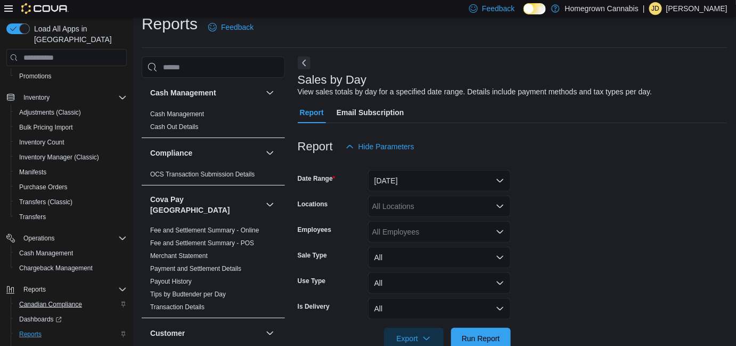
scroll to position [24, 0]
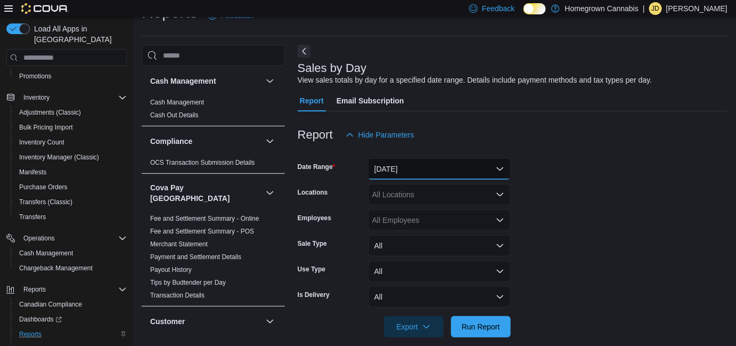
click at [416, 167] on button "Yesterday" at bounding box center [439, 168] width 143 height 21
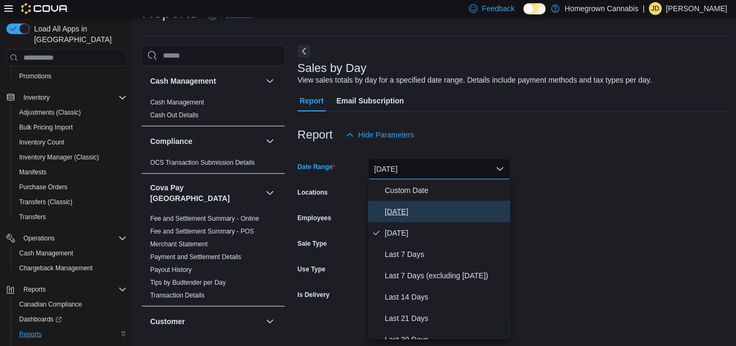
click at [421, 214] on span "Today" at bounding box center [445, 211] width 121 height 13
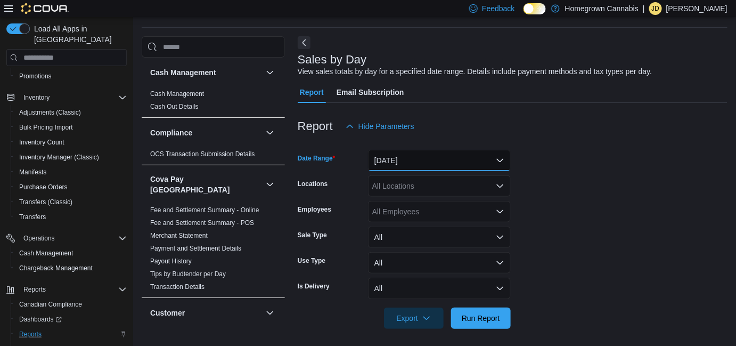
scroll to position [37, 0]
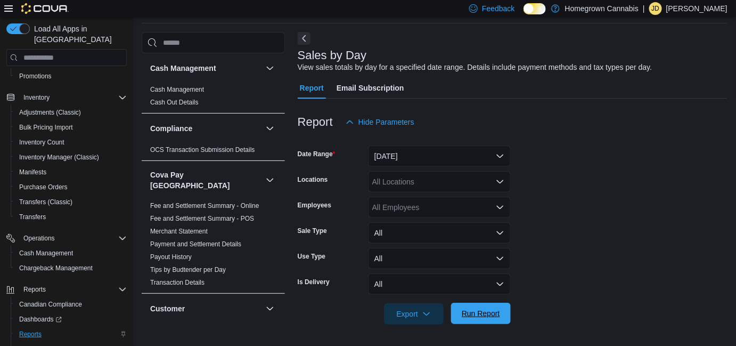
click at [493, 311] on span "Run Report" at bounding box center [481, 313] width 38 height 11
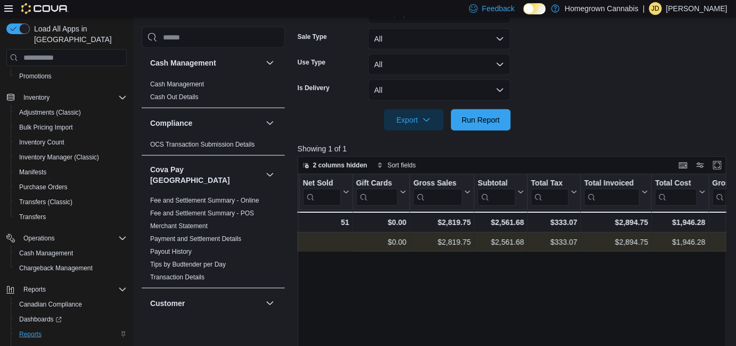
scroll to position [0, 348]
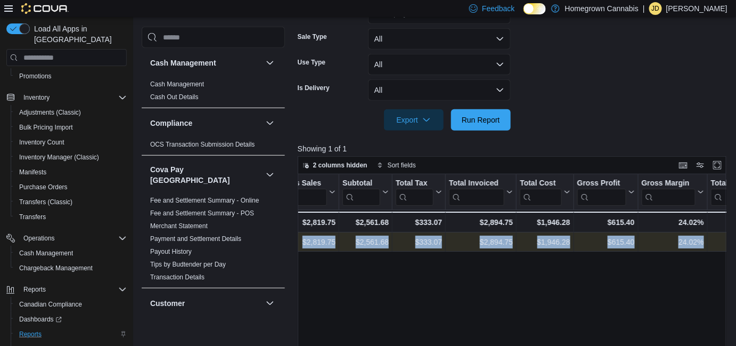
drag, startPoint x: 511, startPoint y: 250, endPoint x: 699, endPoint y: 242, distance: 187.6
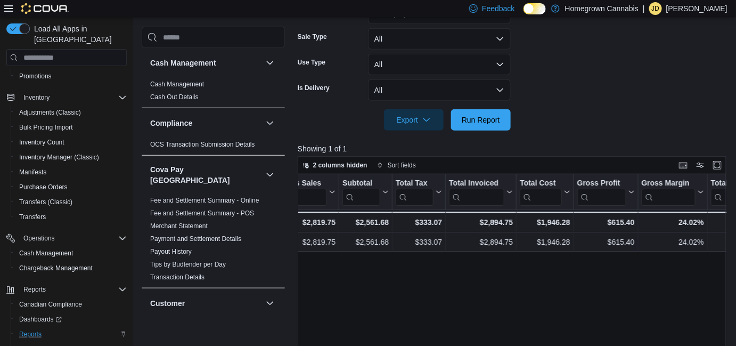
click at [660, 265] on div "Date Click to view column header actions Invoices Sold Click to view column hea…" at bounding box center [514, 303] width 433 height 259
